Goal: Find specific page/section: Find specific page/section

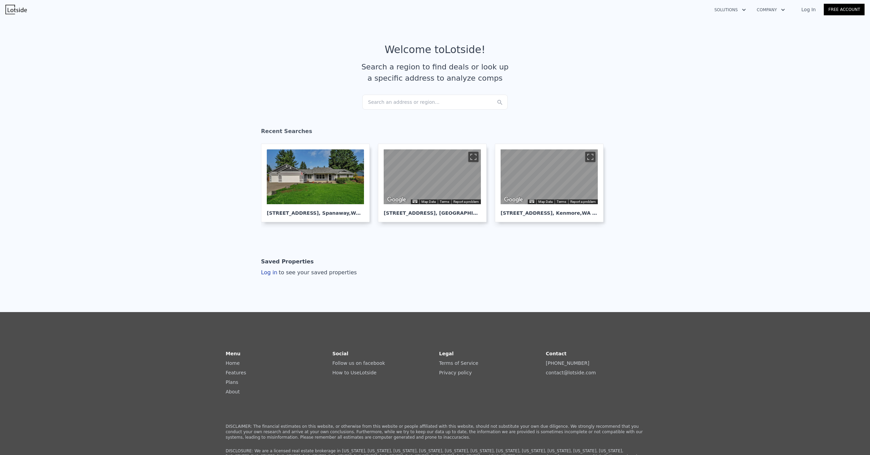
click at [389, 99] on div "Search an address or region..." at bounding box center [435, 102] width 146 height 15
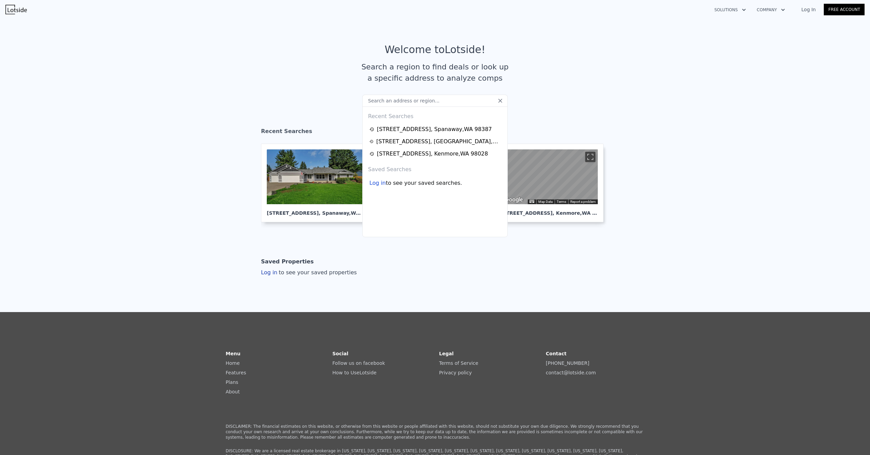
click at [388, 101] on input "text" at bounding box center [435, 101] width 146 height 12
click at [338, 99] on section "Welcome to Lotside ! Search a region to find deals or look up a specific addres…" at bounding box center [435, 68] width 870 height 105
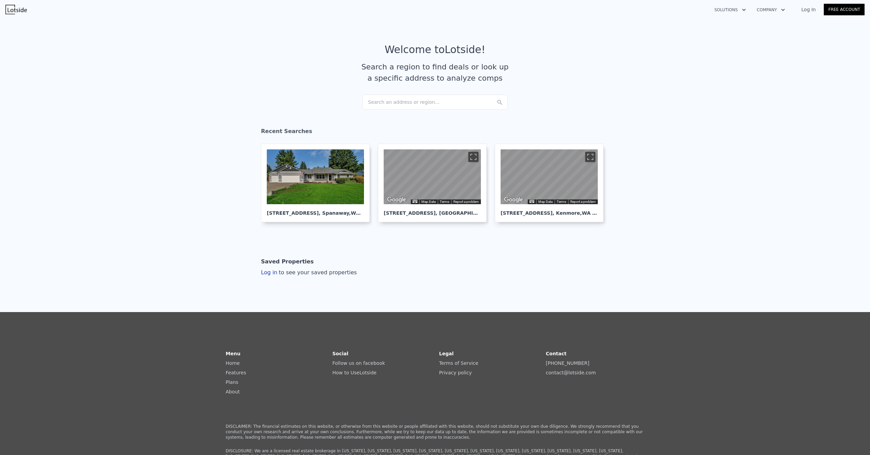
click at [403, 103] on div "Search an address or region..." at bounding box center [435, 102] width 146 height 15
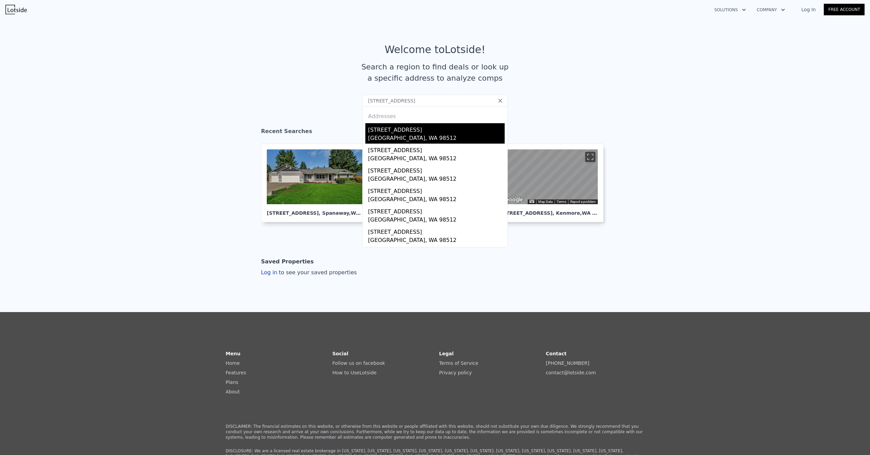
type input "[STREET_ADDRESS]"
click at [414, 129] on div "[STREET_ADDRESS]" at bounding box center [436, 128] width 137 height 11
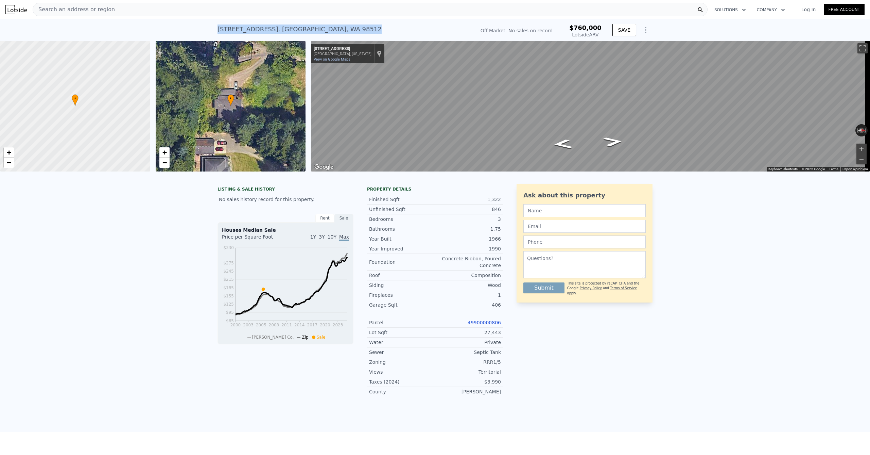
drag, startPoint x: 374, startPoint y: 28, endPoint x: 200, endPoint y: 24, distance: 174.1
click at [200, 24] on div "[STREET_ADDRESS] No sales on record (~ARV $760k ) Off Market. No sales on recor…" at bounding box center [435, 30] width 870 height 22
drag, startPoint x: 211, startPoint y: 28, endPoint x: 288, endPoint y: 32, distance: 77.0
click at [288, 32] on div "[STREET_ADDRESS] No sales on record (~ARV $760k ) Off Market. No sales on recor…" at bounding box center [435, 30] width 870 height 22
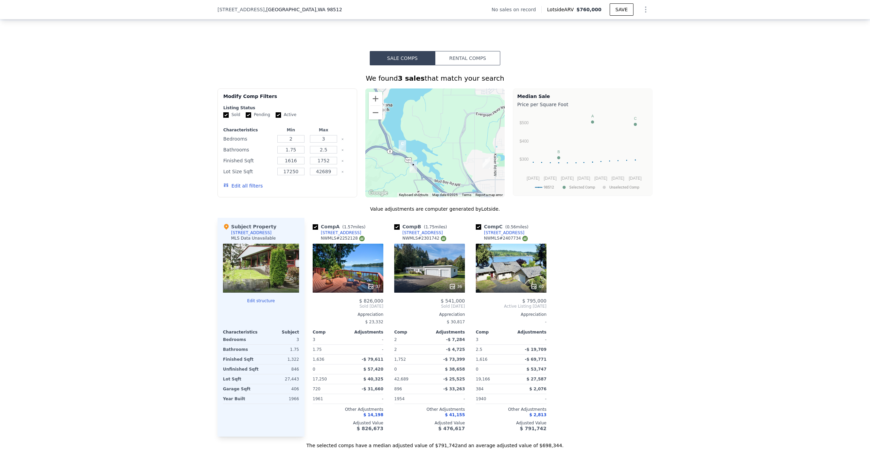
scroll to position [457, 0]
